Goal: Find specific page/section: Find specific page/section

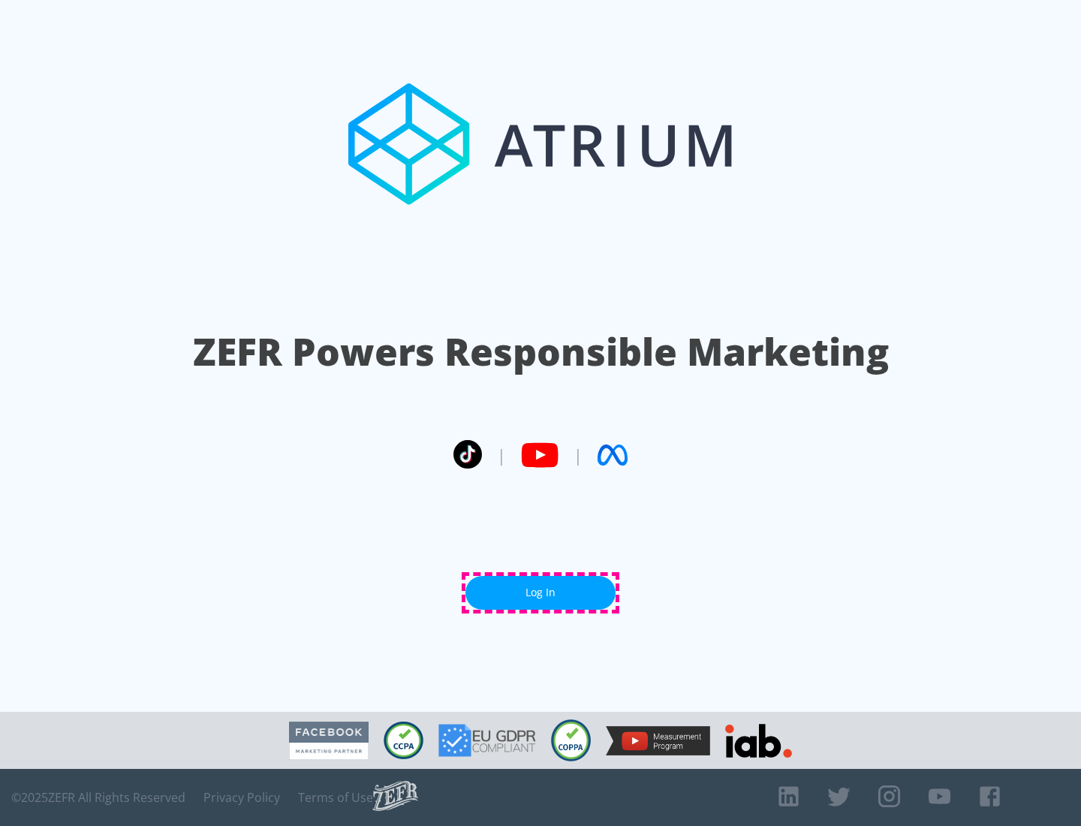
click at [541, 592] on link "Log In" at bounding box center [541, 593] width 150 height 34
